Goal: Information Seeking & Learning: Learn about a topic

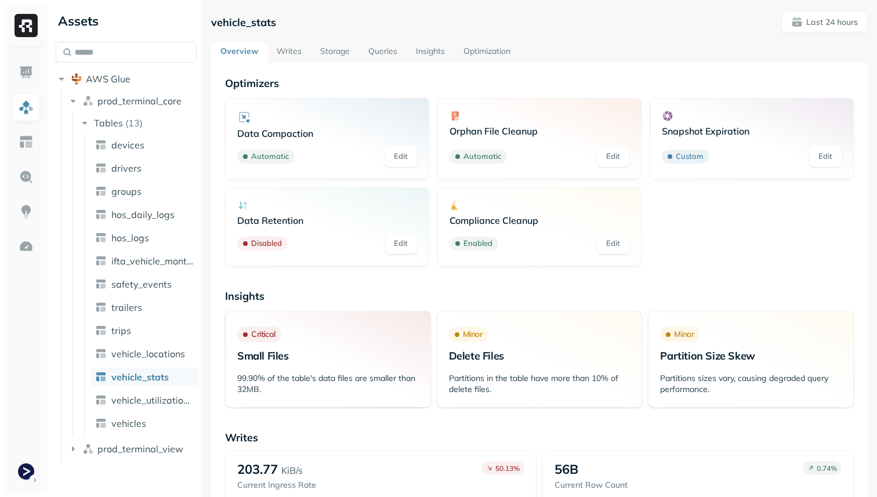
scroll to position [317, 0]
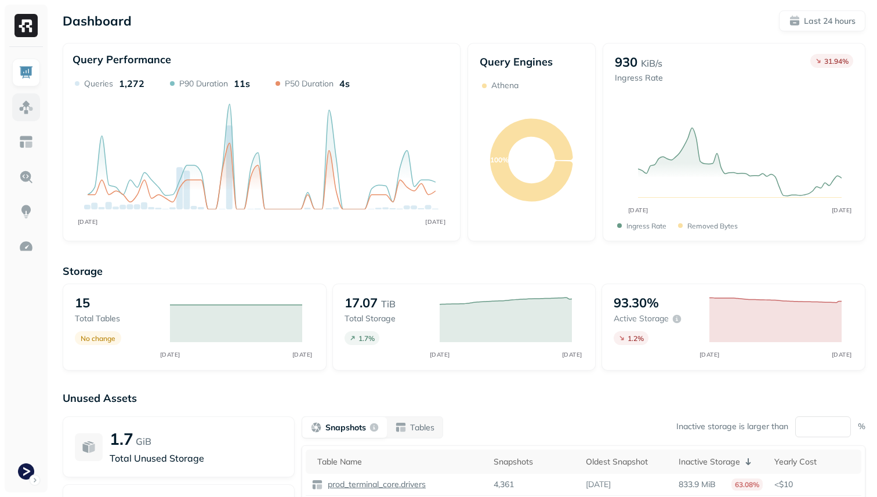
click at [22, 107] on img at bounding box center [26, 107] width 15 height 15
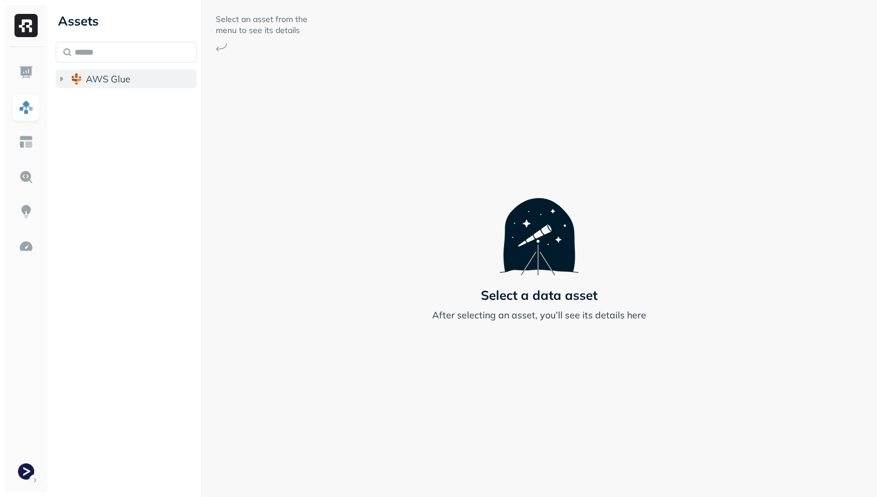
click at [81, 82] on img "button" at bounding box center [77, 79] width 12 height 12
click at [94, 100] on button "prod_terminal_core" at bounding box center [132, 101] width 130 height 19
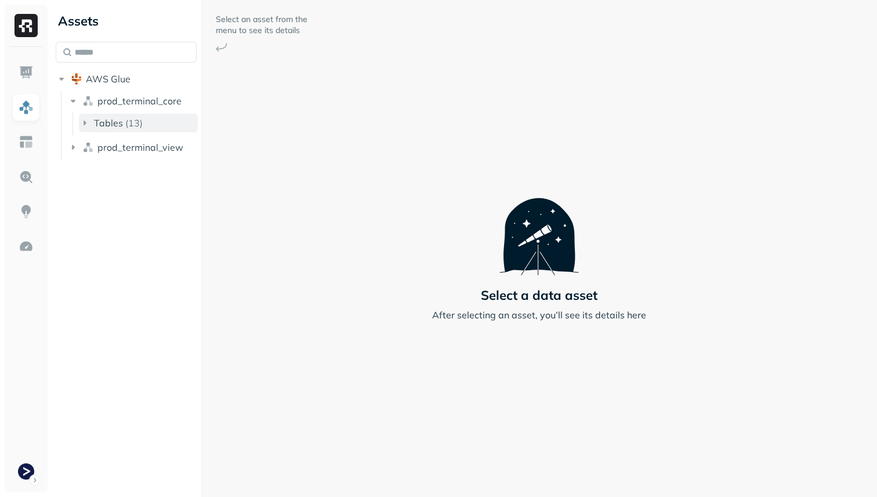
click at [99, 120] on span "Tables" at bounding box center [108, 123] width 29 height 12
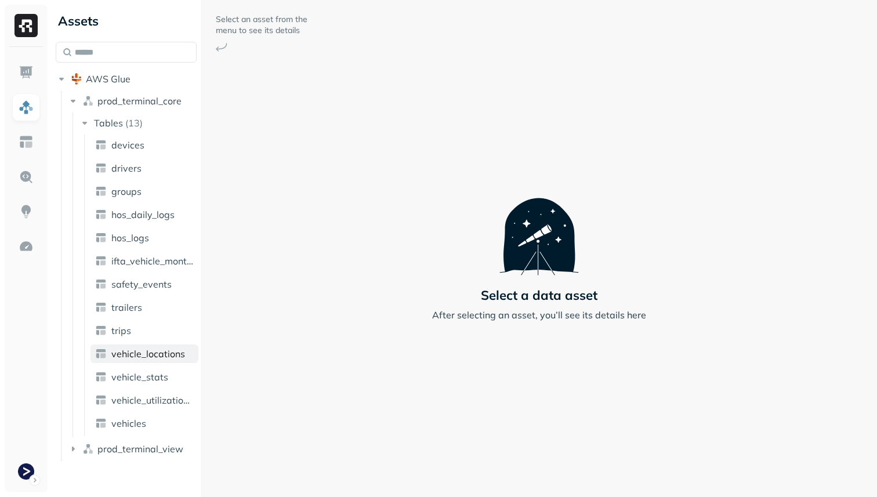
click at [150, 357] on span "vehicle_locations" at bounding box center [148, 354] width 74 height 12
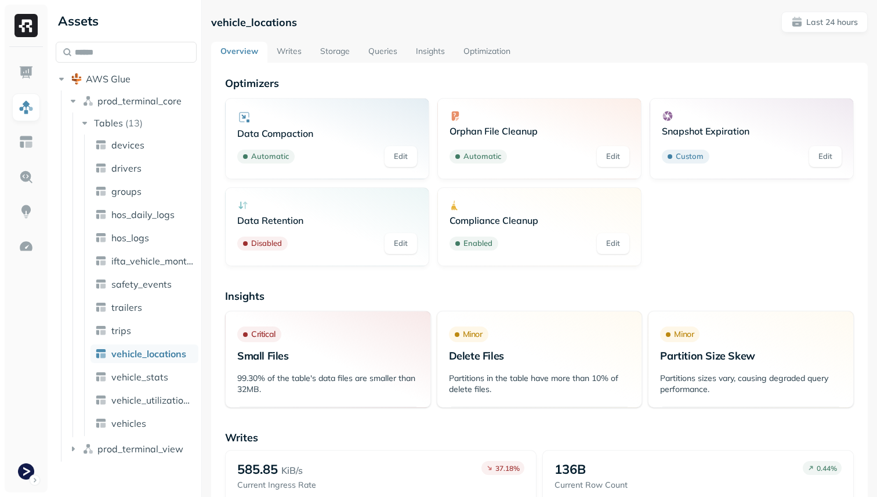
click at [290, 49] on link "Writes" at bounding box center [289, 52] width 44 height 21
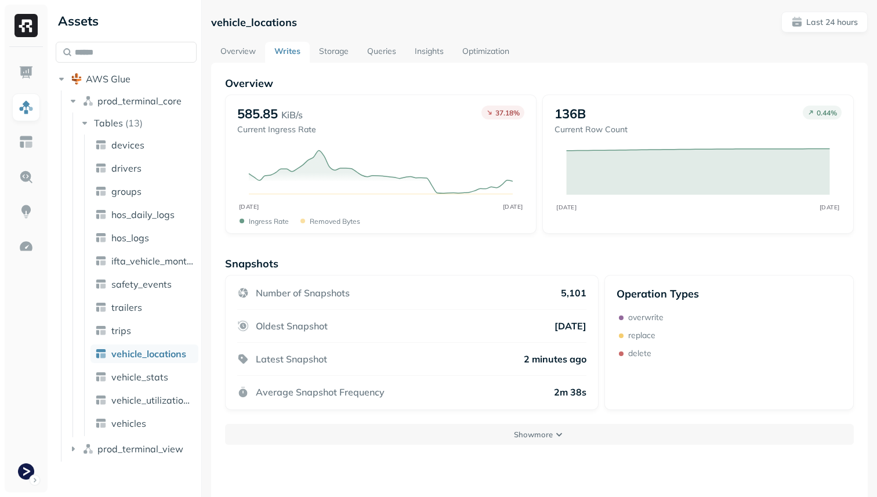
click at [425, 55] on link "Insights" at bounding box center [430, 52] width 48 height 21
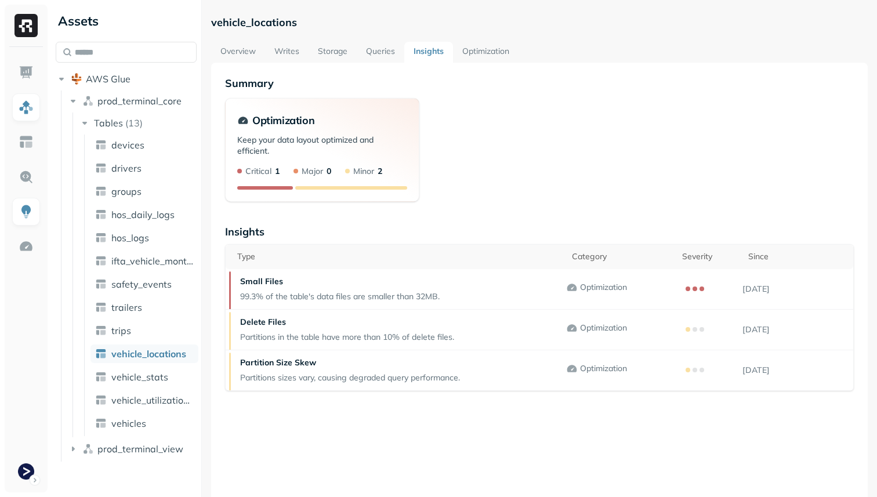
click at [393, 55] on link "Queries" at bounding box center [381, 52] width 48 height 21
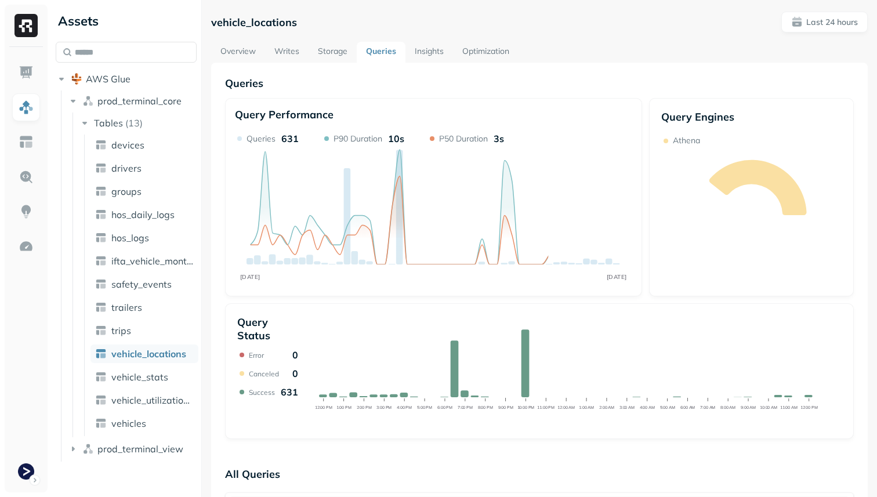
click at [334, 55] on link "Storage" at bounding box center [333, 52] width 48 height 21
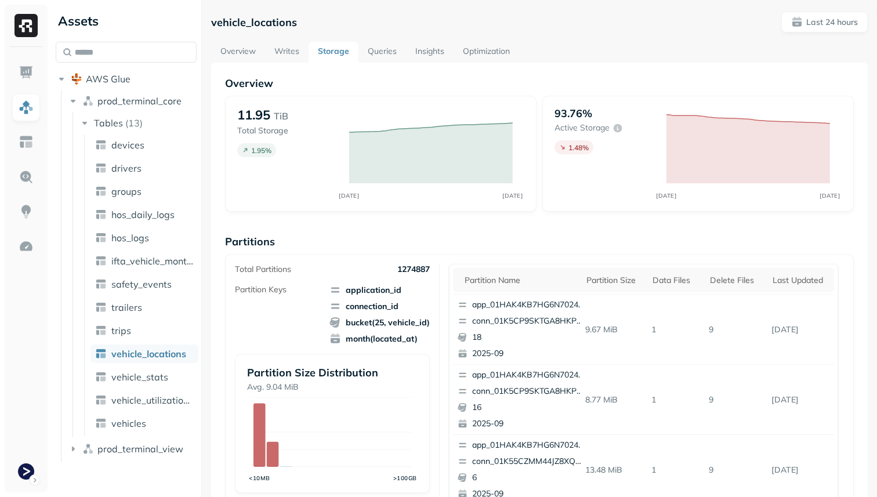
scroll to position [390, 0]
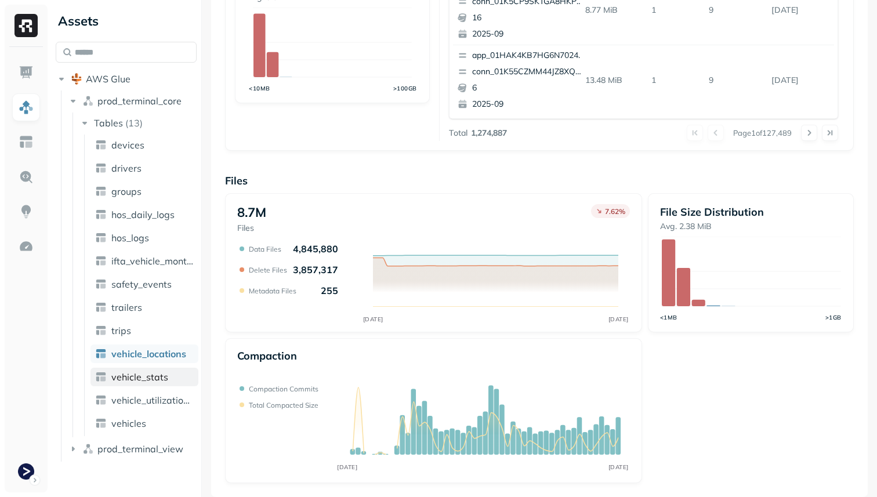
click at [154, 371] on span "vehicle_stats" at bounding box center [139, 377] width 57 height 12
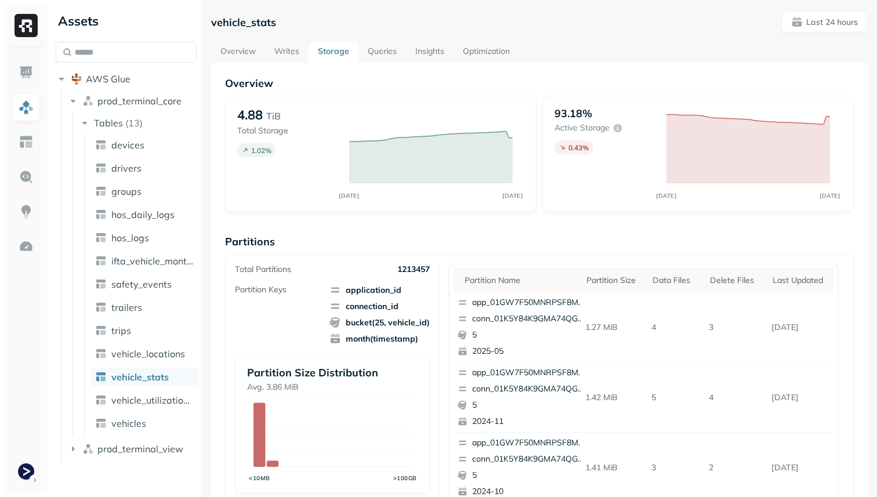
click at [500, 50] on link "Optimization" at bounding box center [487, 52] width 66 height 21
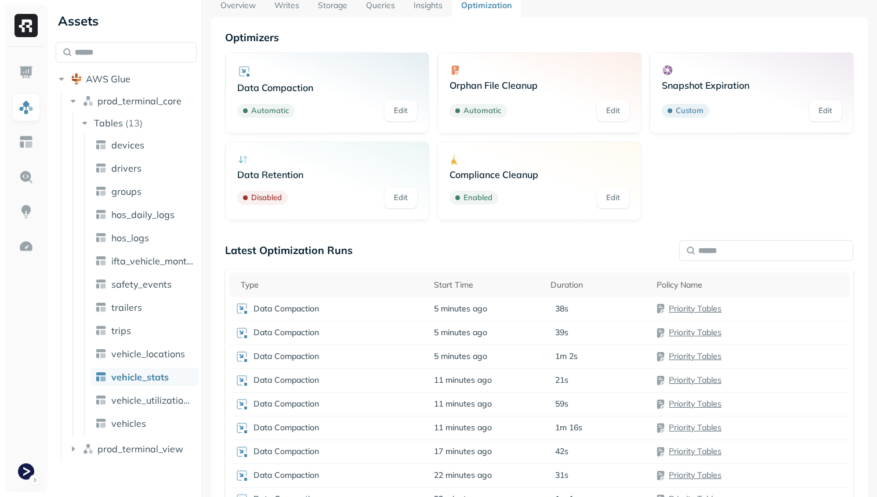
scroll to position [129, 0]
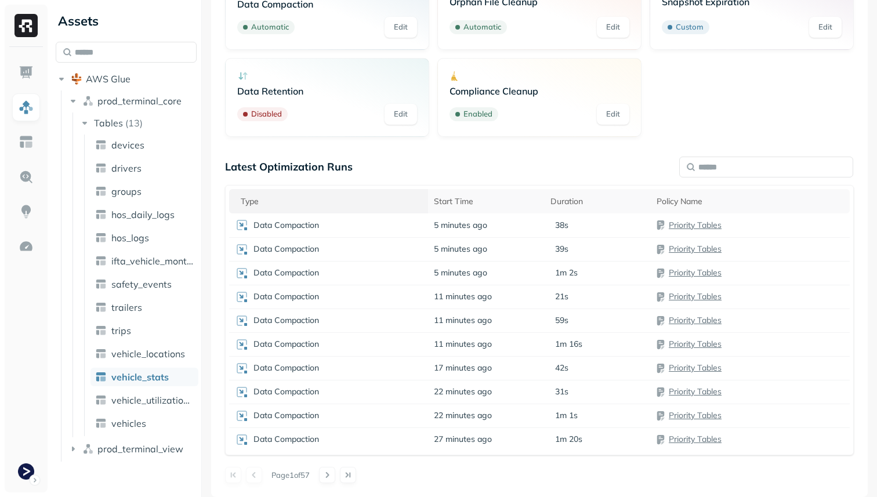
click at [371, 200] on div "Type" at bounding box center [332, 201] width 182 height 11
click at [371, 200] on div "Type" at bounding box center [332, 201] width 182 height 14
click at [379, 234] on td "Snapshot Expiration" at bounding box center [328, 226] width 198 height 24
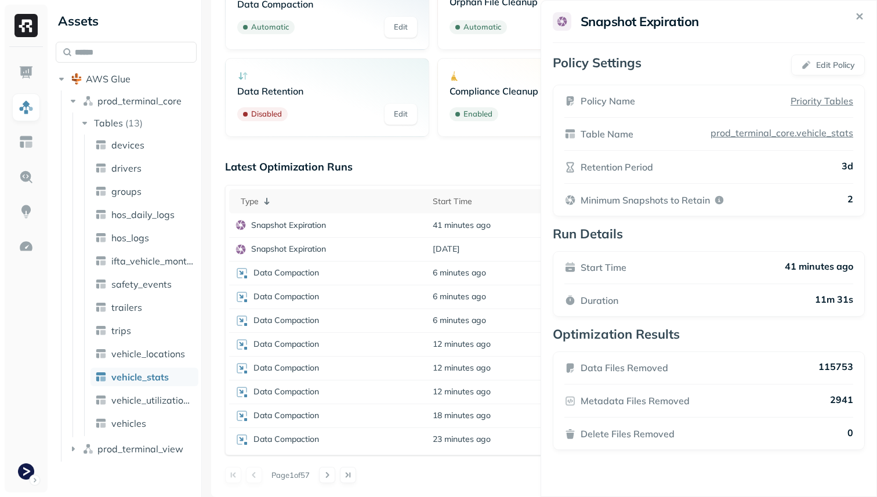
click at [511, 477] on html "Assets AWS Glue prod_terminal_core Tables ( 13 ) devices drivers groups hos_dai…" at bounding box center [438, 248] width 877 height 497
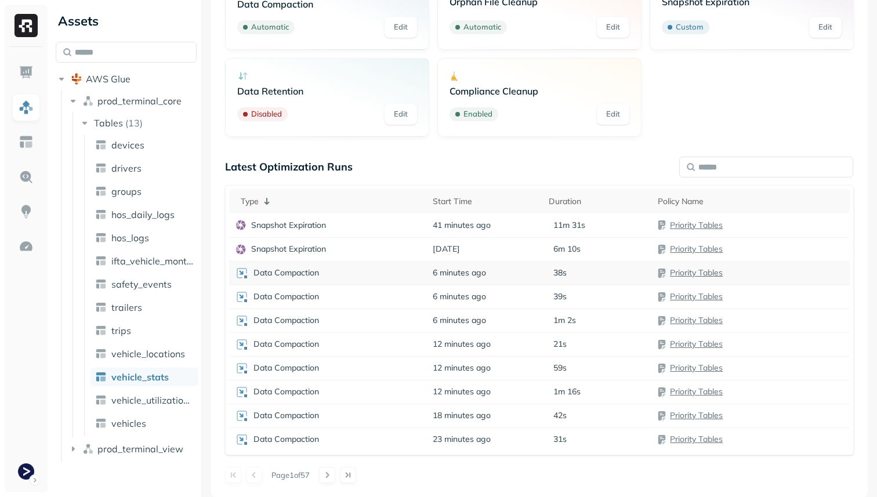
click at [391, 281] on td "Data Compaction" at bounding box center [328, 273] width 198 height 24
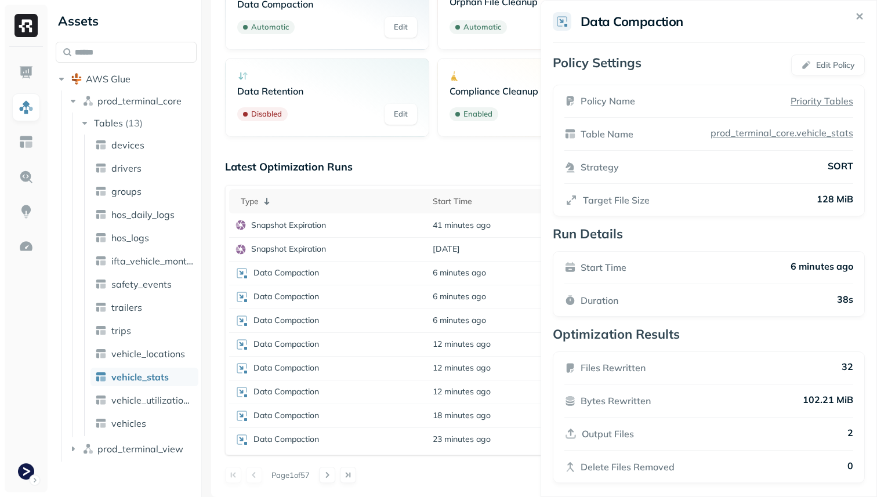
click at [391, 294] on html "Assets AWS Glue prod_terminal_core Tables ( 13 ) devices drivers groups hos_dai…" at bounding box center [438, 248] width 877 height 497
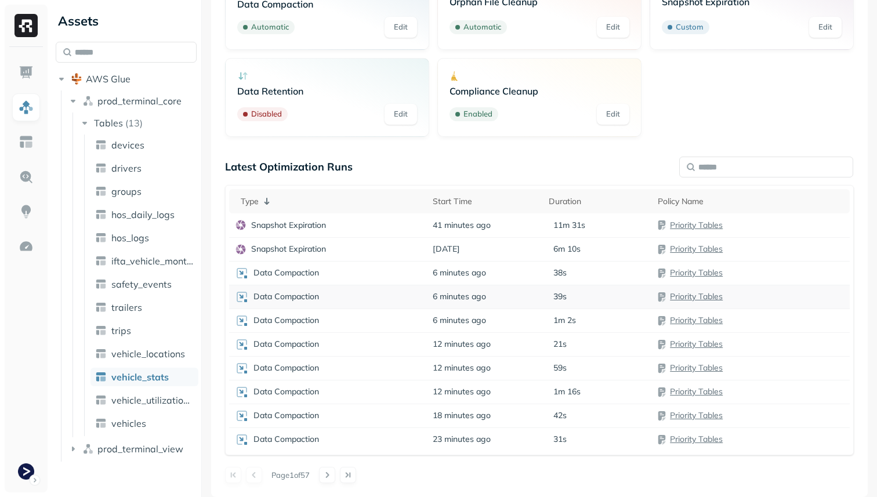
click at [389, 301] on div "Data Compaction" at bounding box center [328, 297] width 186 height 14
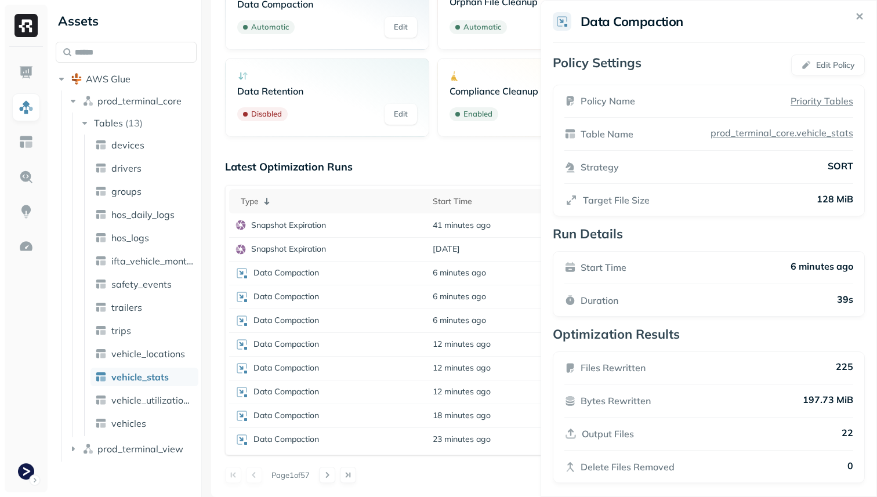
click at [373, 321] on html "Assets AWS Glue prod_terminal_core Tables ( 13 ) devices drivers groups hos_dai…" at bounding box center [438, 248] width 877 height 497
click at [313, 322] on p "Data Compaction" at bounding box center [287, 320] width 66 height 11
click at [309, 344] on html "Assets AWS Glue prod_terminal_core Tables ( 13 ) devices drivers groups hos_dai…" at bounding box center [438, 248] width 877 height 497
click at [309, 355] on td "Data Compaction" at bounding box center [328, 344] width 198 height 24
click at [467, 371] on html "Assets AWS Glue prod_terminal_core Tables ( 13 ) devices drivers groups hos_dai…" at bounding box center [438, 248] width 877 height 497
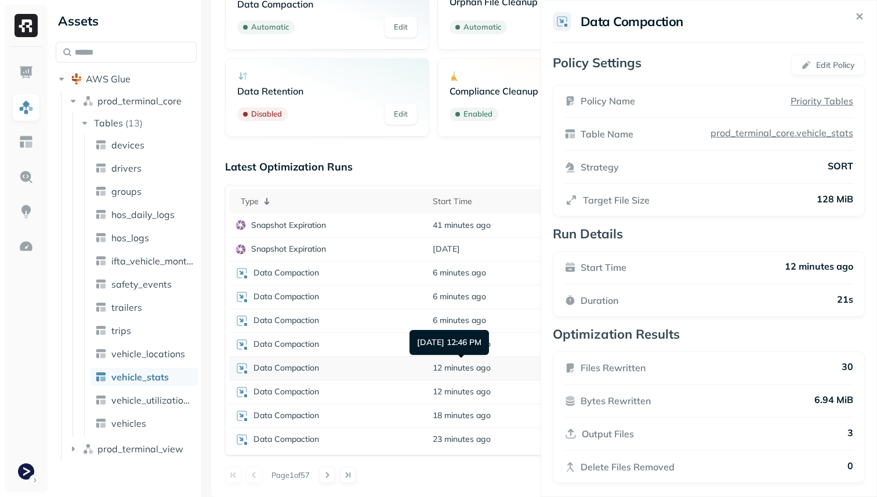
click at [467, 371] on span "12 minutes ago" at bounding box center [462, 368] width 58 height 11
click at [464, 396] on html "Assets AWS Glue prod_terminal_core Tables ( 13 ) devices drivers groups hos_dai…" at bounding box center [438, 248] width 877 height 497
click at [464, 396] on span "12 minutes ago" at bounding box center [462, 391] width 58 height 11
click at [409, 393] on div "Data Compaction" at bounding box center [328, 392] width 186 height 14
click at [406, 417] on div "Data Compaction" at bounding box center [328, 416] width 186 height 14
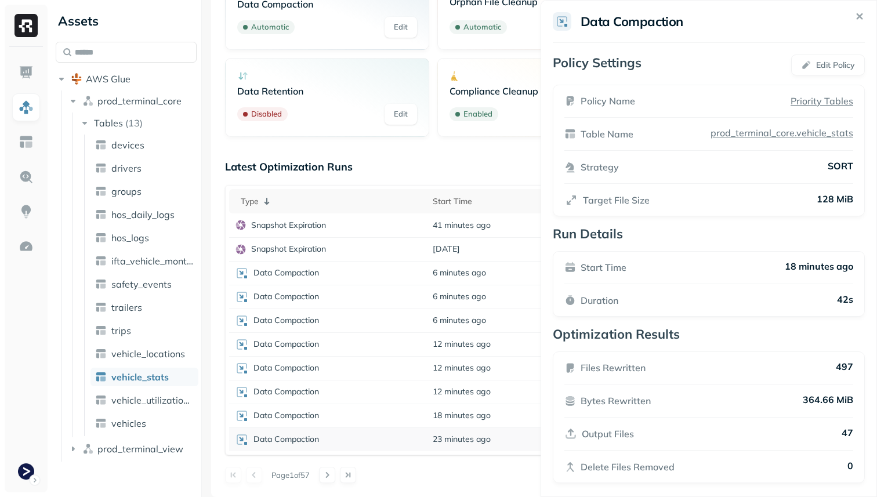
click at [406, 436] on div "Data Compaction" at bounding box center [328, 440] width 186 height 14
click at [402, 415] on div "Data Compaction" at bounding box center [328, 416] width 186 height 14
click at [397, 389] on div "Data Compaction" at bounding box center [328, 392] width 186 height 14
click at [380, 156] on div "Optimizers Data Compaction Automatic Edit Orphan File Cleanup Automatic Edit Sn…" at bounding box center [539, 215] width 629 height 536
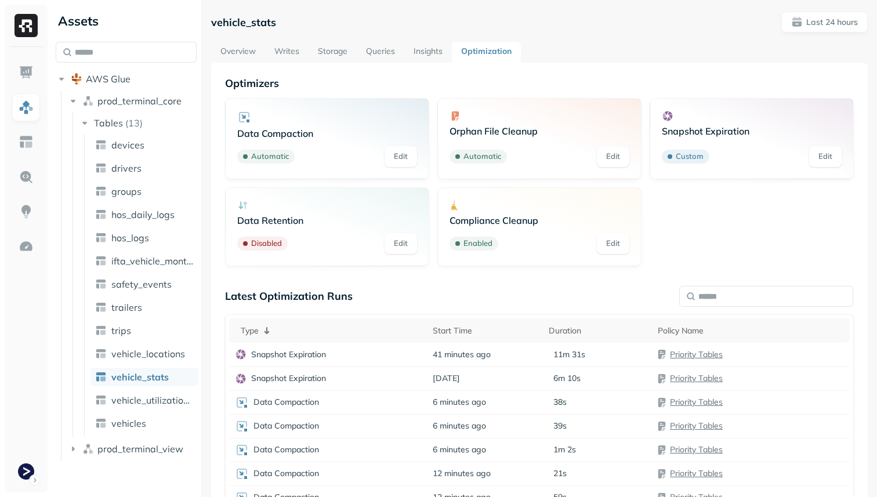
click at [242, 51] on link "Overview" at bounding box center [238, 52] width 54 height 21
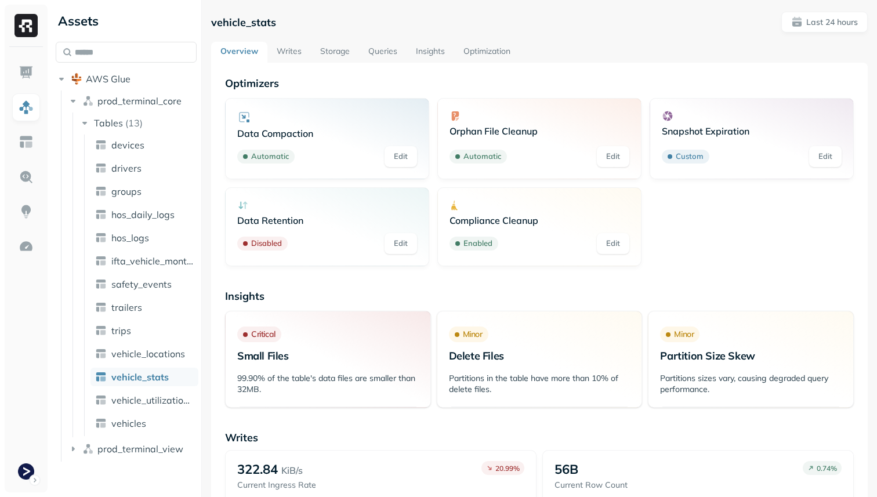
click at [353, 54] on link "Storage" at bounding box center [335, 52] width 48 height 21
